Goal: Task Accomplishment & Management: Manage account settings

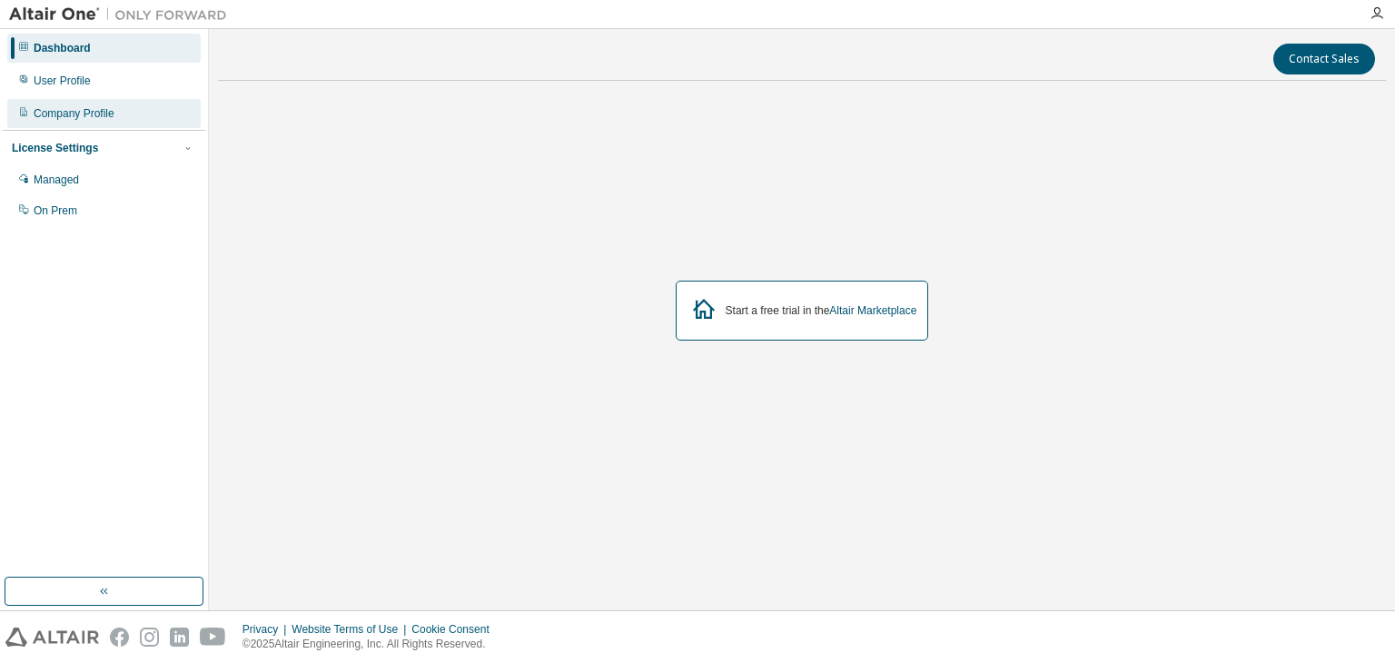
click at [65, 109] on div "Company Profile" at bounding box center [74, 113] width 81 height 15
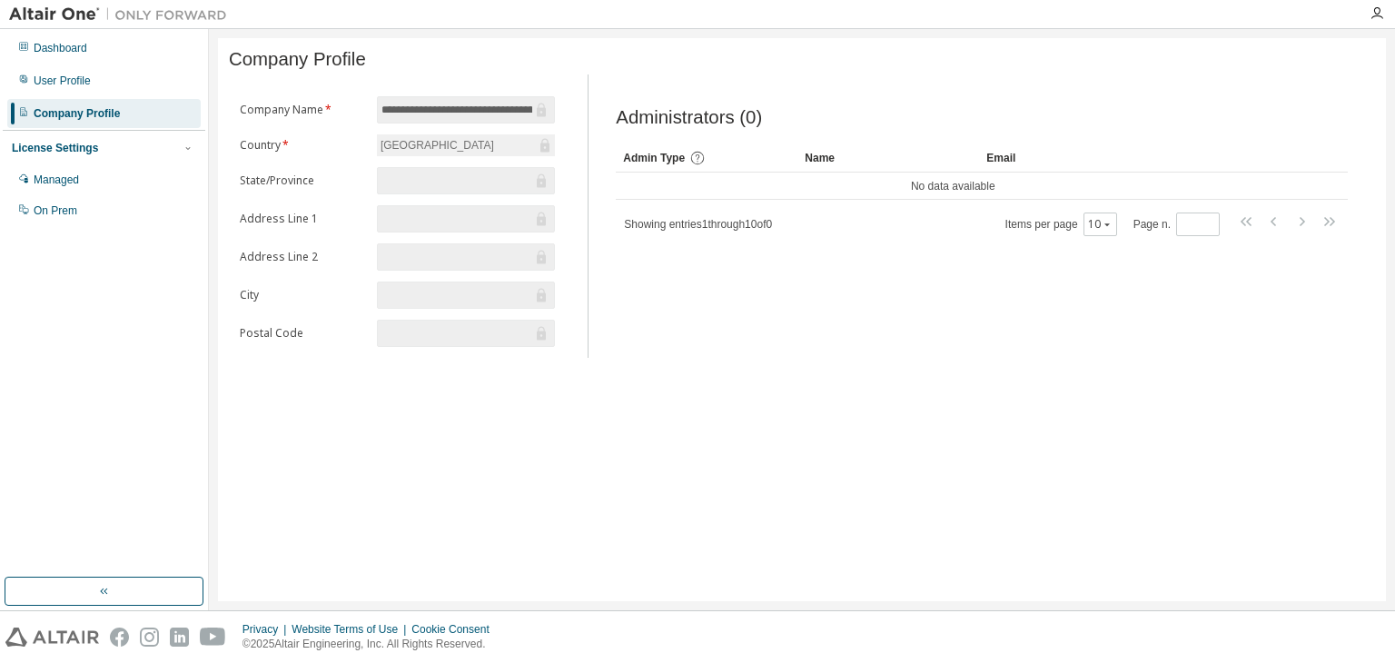
click at [414, 190] on input "text" at bounding box center [457, 181] width 151 height 18
click at [412, 219] on input "text" at bounding box center [457, 219] width 151 height 18
